Goal: Transaction & Acquisition: Purchase product/service

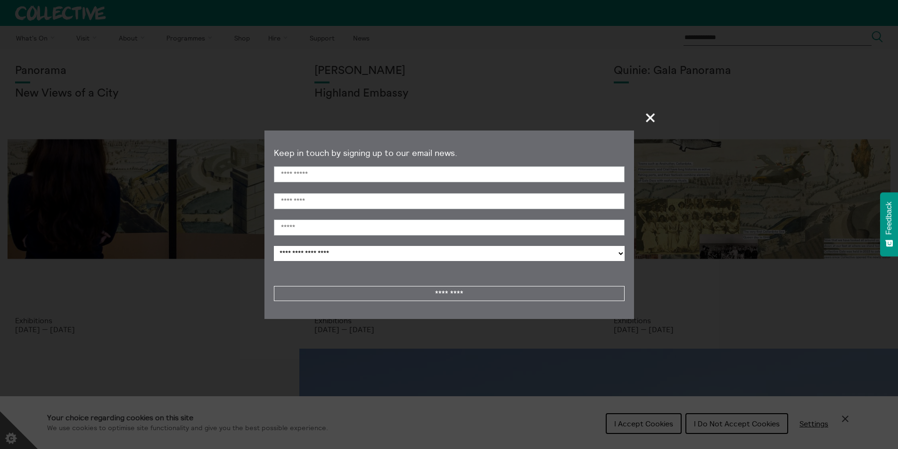
click at [651, 117] on span "+" at bounding box center [651, 118] width 28 height 28
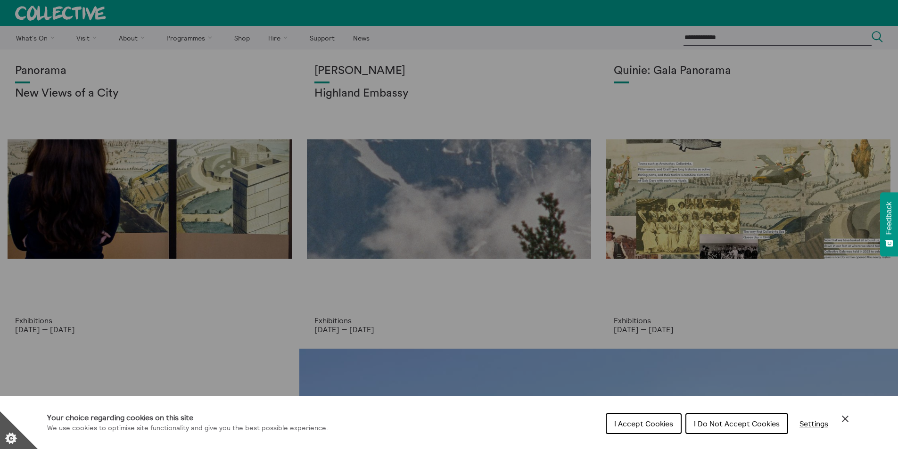
click at [752, 429] on button "I Do Not Accept Cookies" at bounding box center [736, 423] width 103 height 21
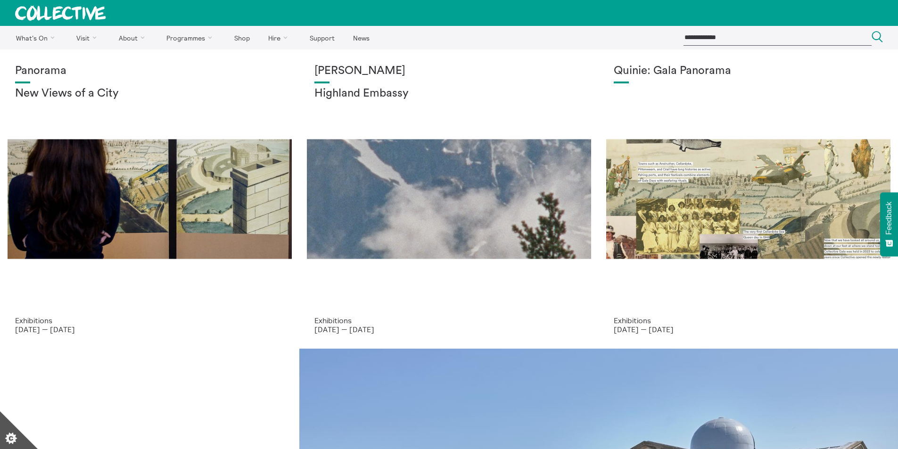
click at [673, 106] on div "Quinie: Gala Panorama" at bounding box center [748, 191] width 269 height 252
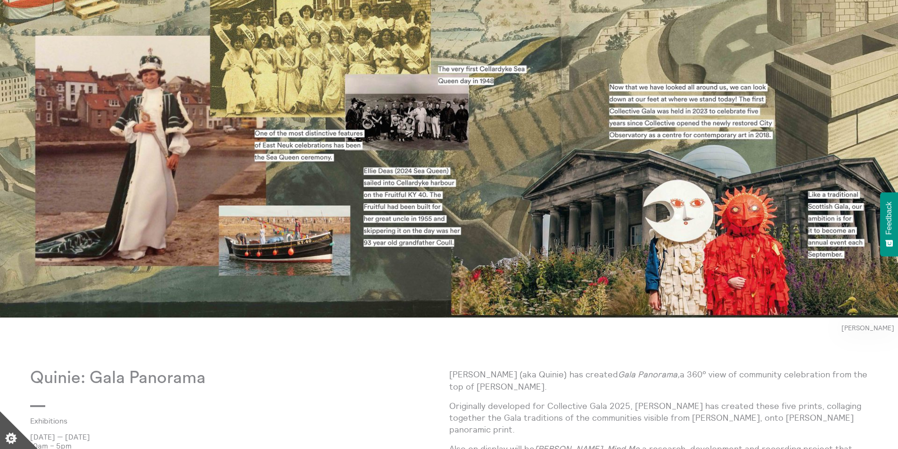
scroll to position [330, 0]
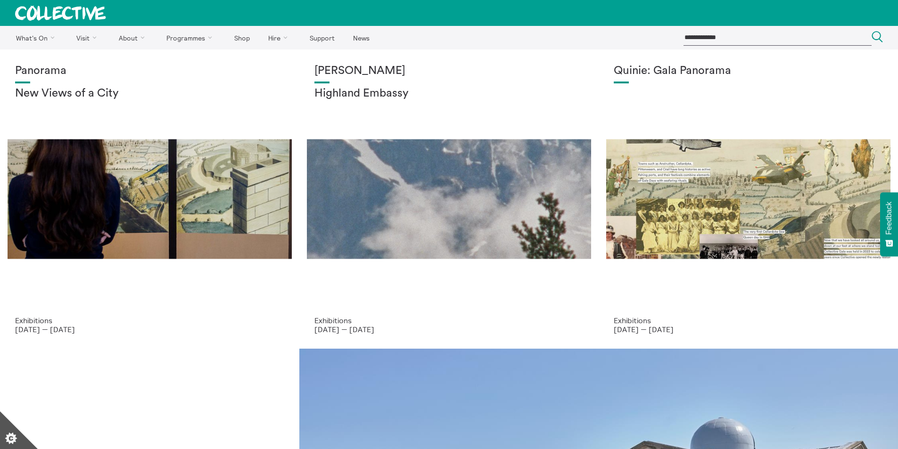
click at [239, 36] on link "Shop" at bounding box center [242, 38] width 32 height 24
click at [376, 126] on div "Shen Xin Highland Embassy" at bounding box center [448, 191] width 269 height 252
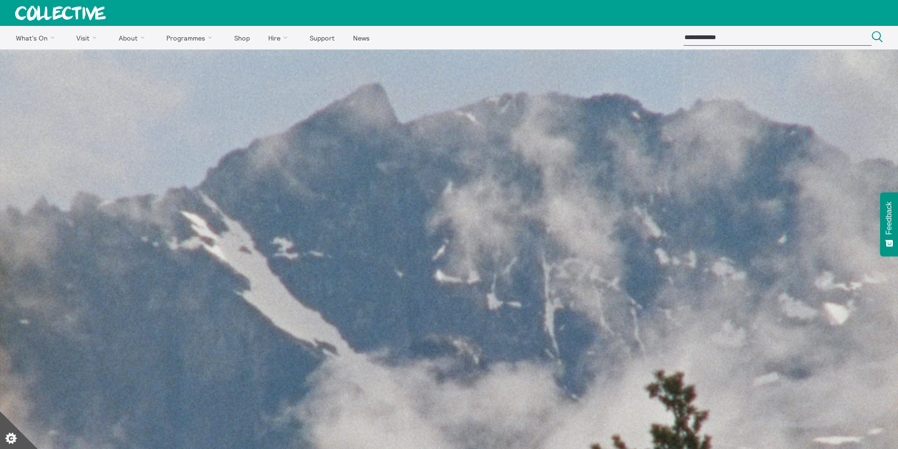
click at [244, 33] on link "Shop" at bounding box center [242, 38] width 32 height 24
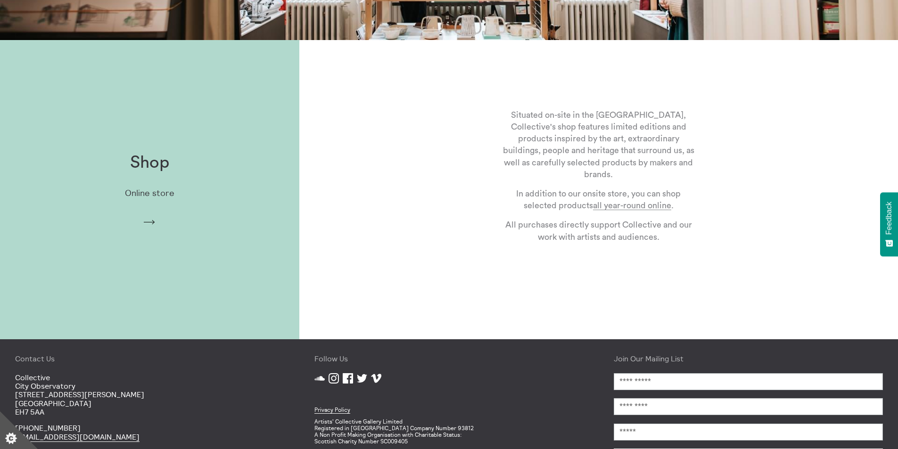
scroll to position [242, 0]
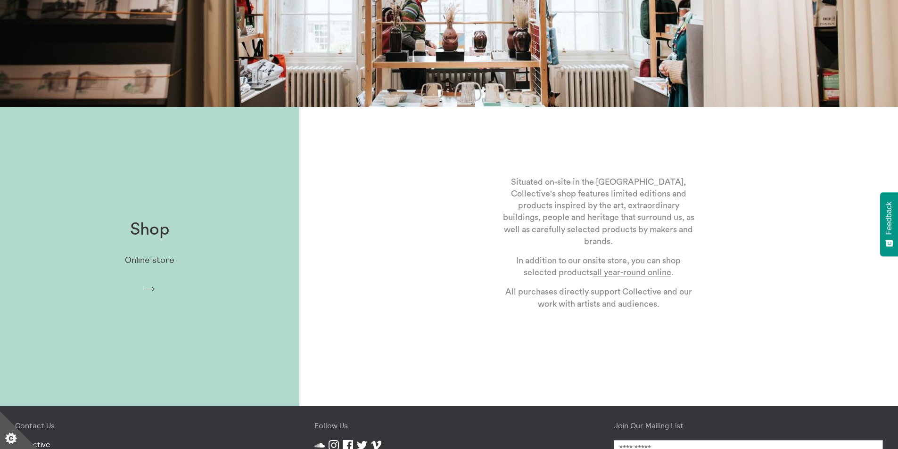
click at [158, 288] on div "Shop Online store Arrow" at bounding box center [149, 257] width 299 height 104
